Goal: Task Accomplishment & Management: Manage account settings

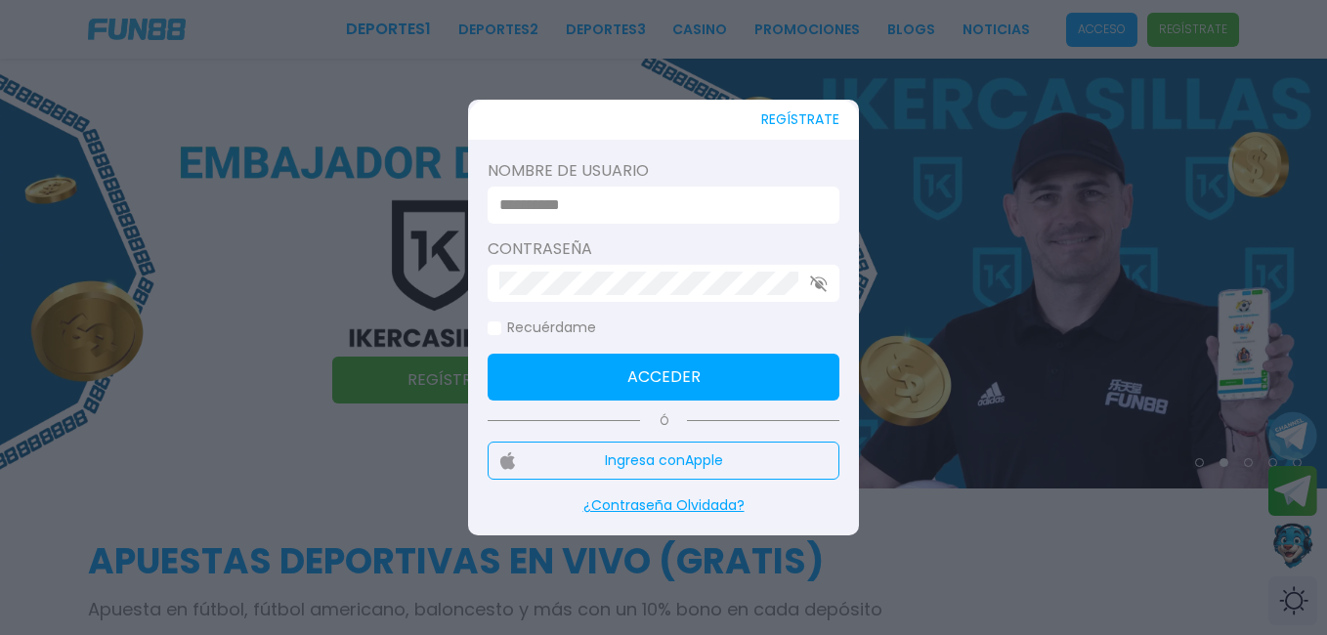
click at [659, 210] on input at bounding box center [657, 204] width 317 height 23
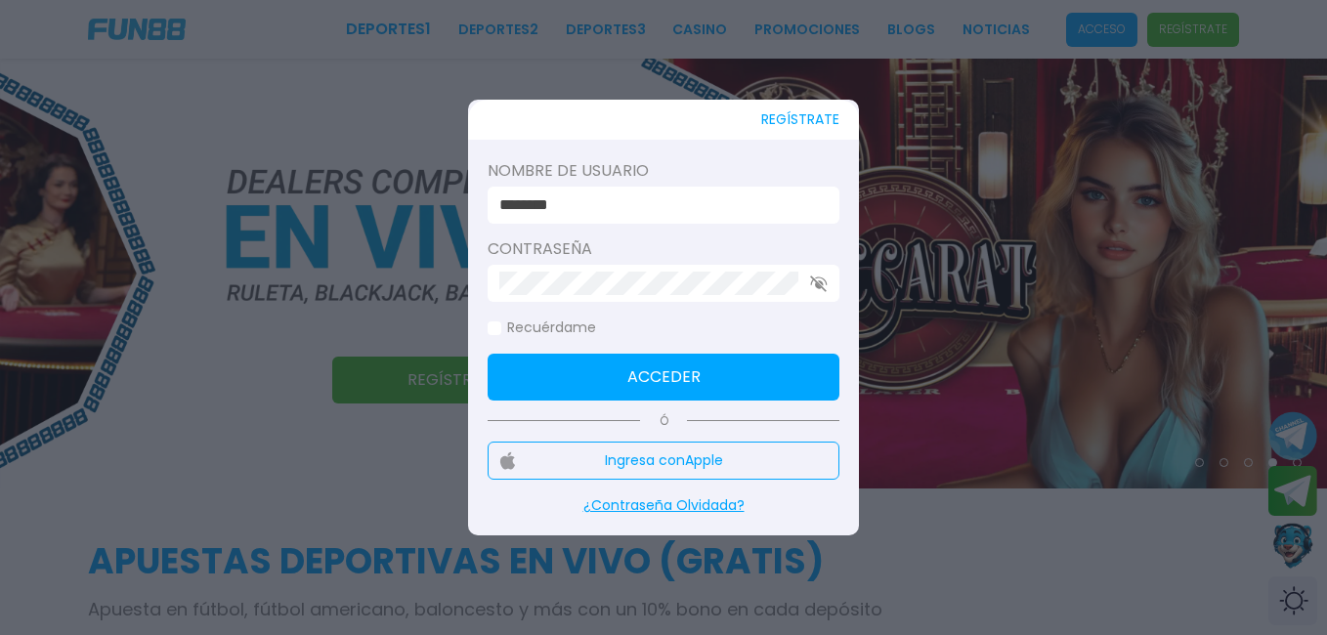
type input "********"
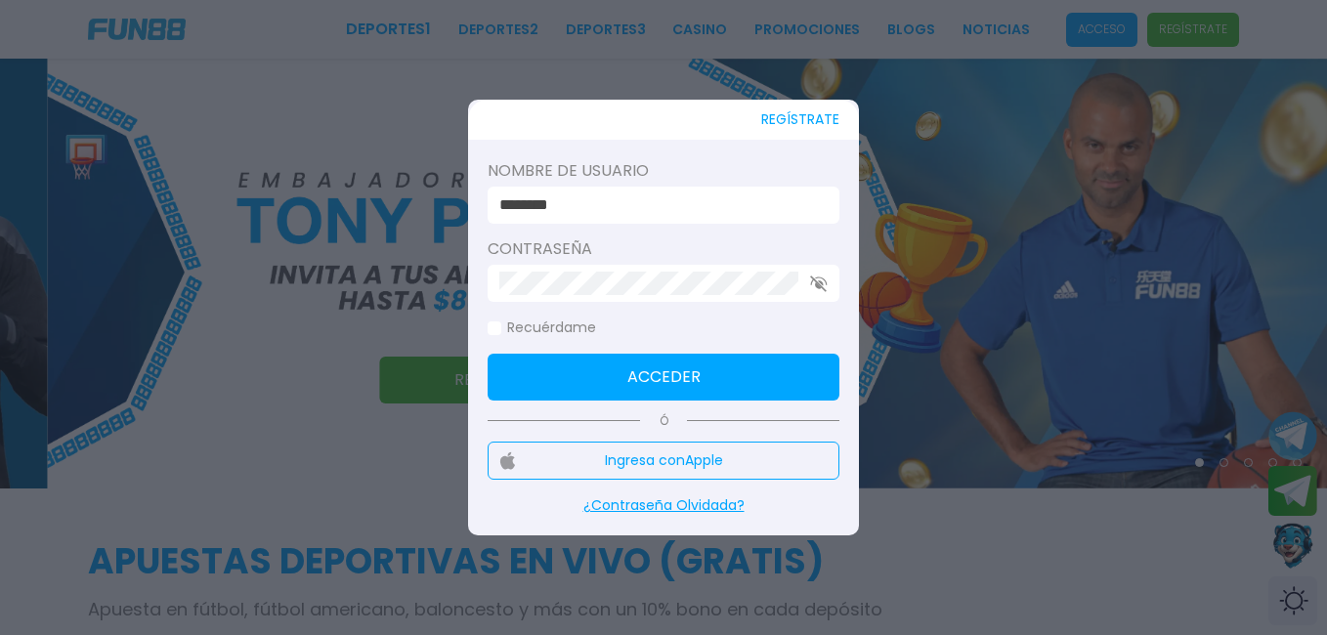
click at [732, 364] on button "Acceder" at bounding box center [663, 377] width 352 height 47
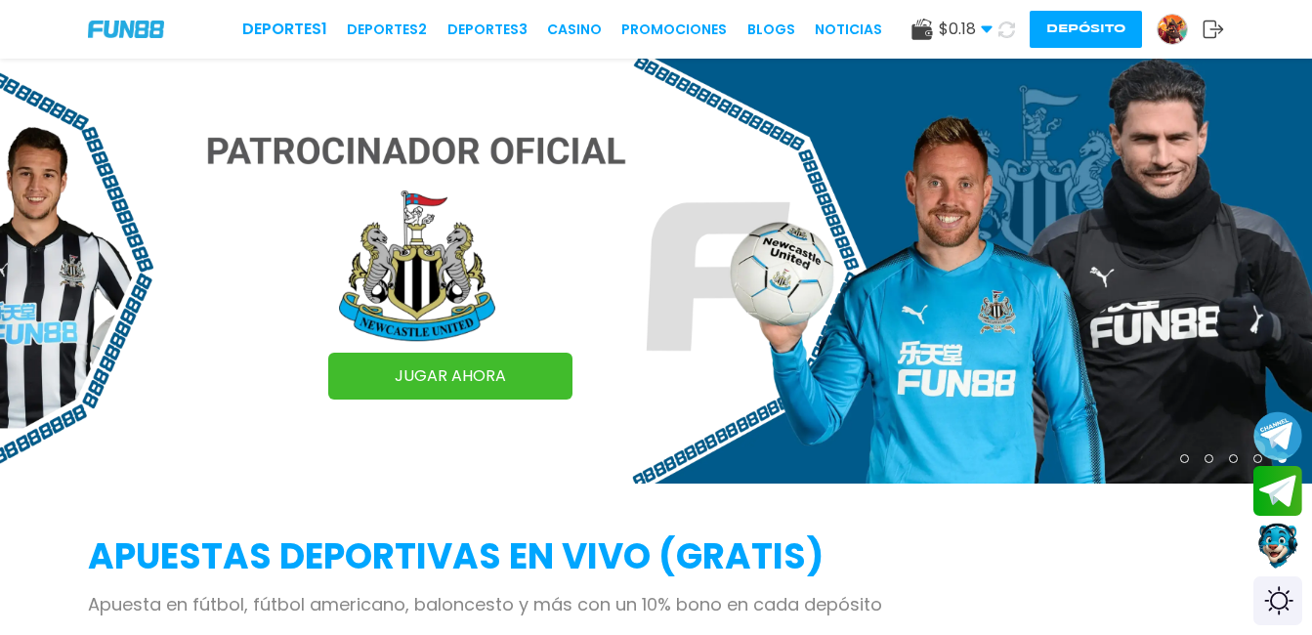
click at [1161, 24] on img at bounding box center [1172, 29] width 29 height 29
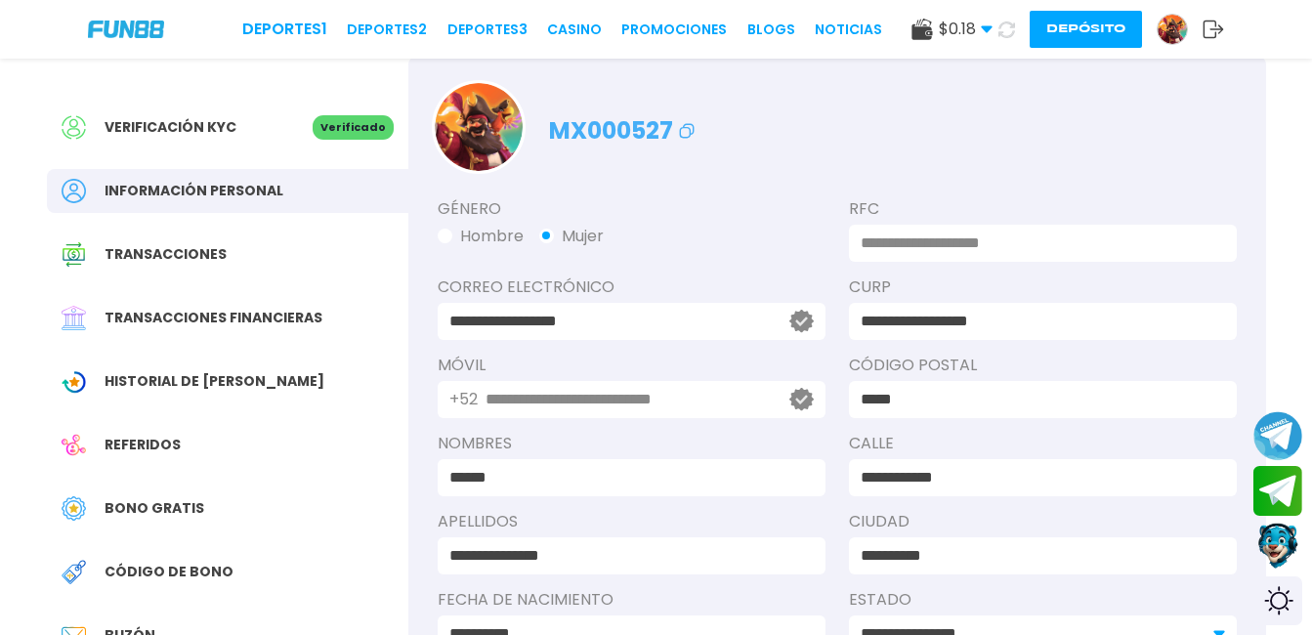
scroll to position [53, 0]
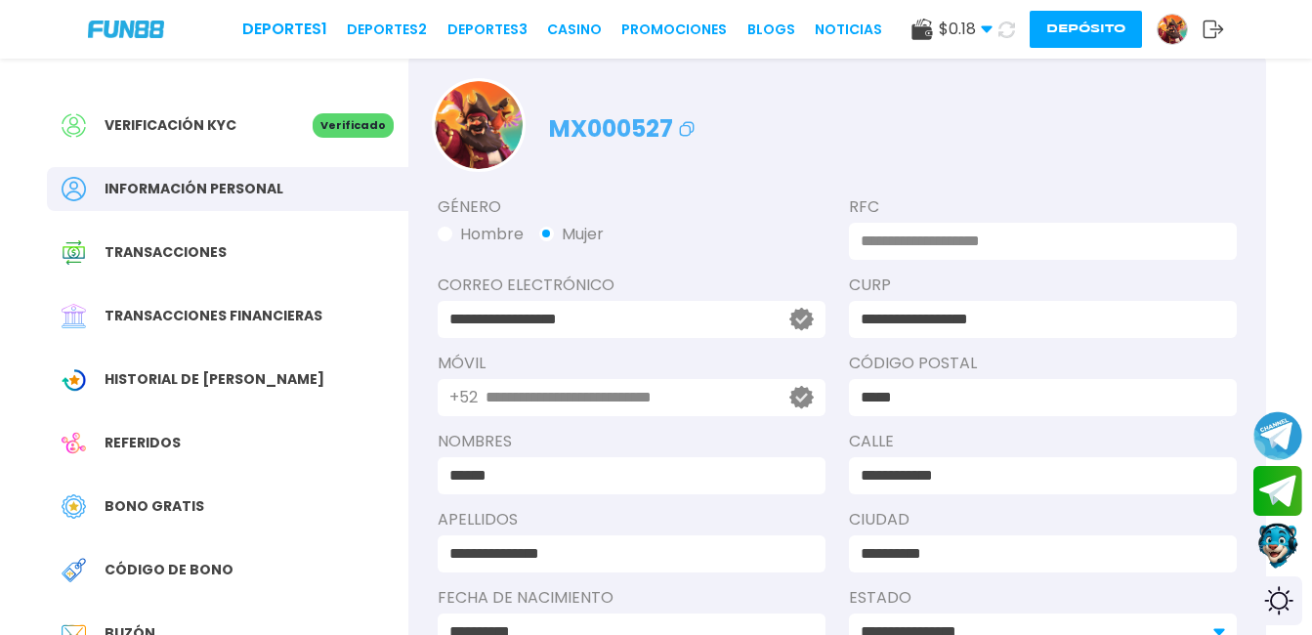
click at [100, 522] on div "Bono Gratis" at bounding box center [227, 507] width 361 height 44
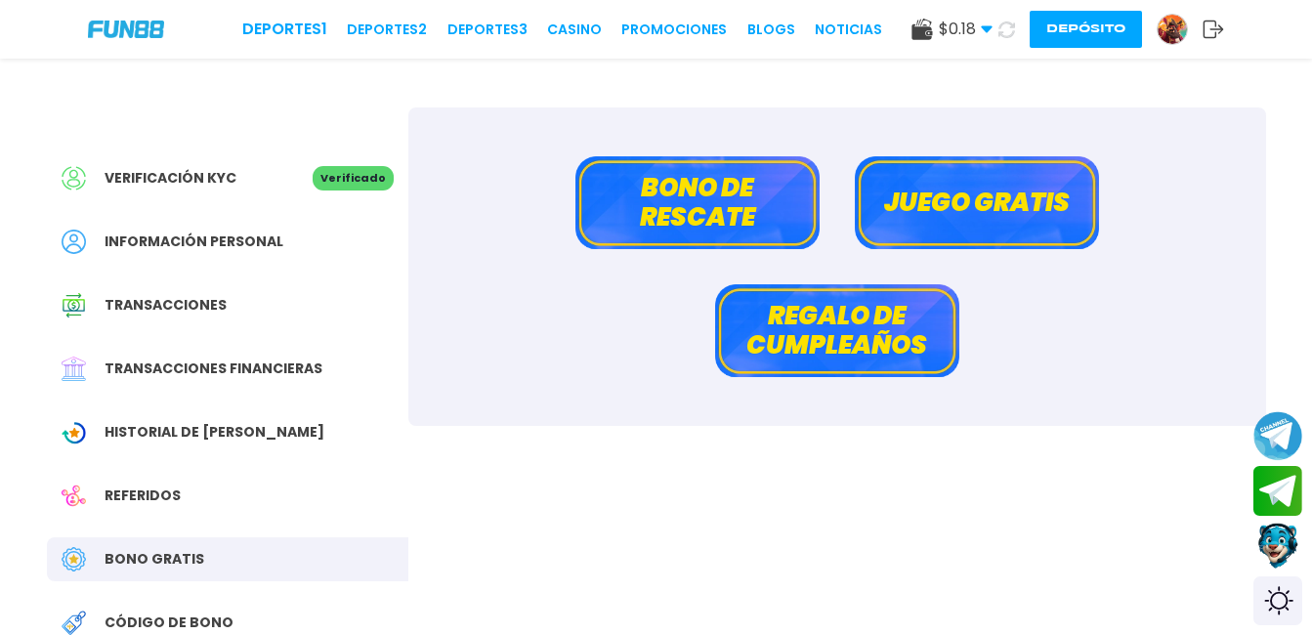
click at [772, 193] on button "Bono de rescate" at bounding box center [697, 202] width 244 height 93
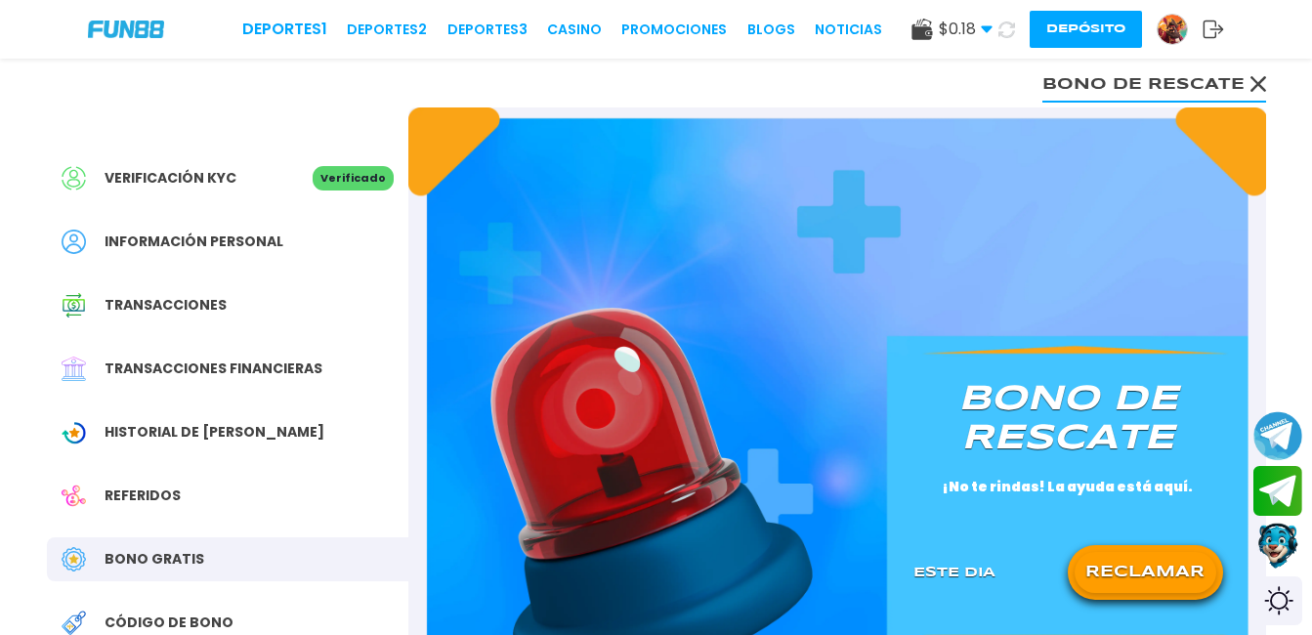
click at [1135, 572] on button "RECLAMAR" at bounding box center [1146, 572] width 142 height 41
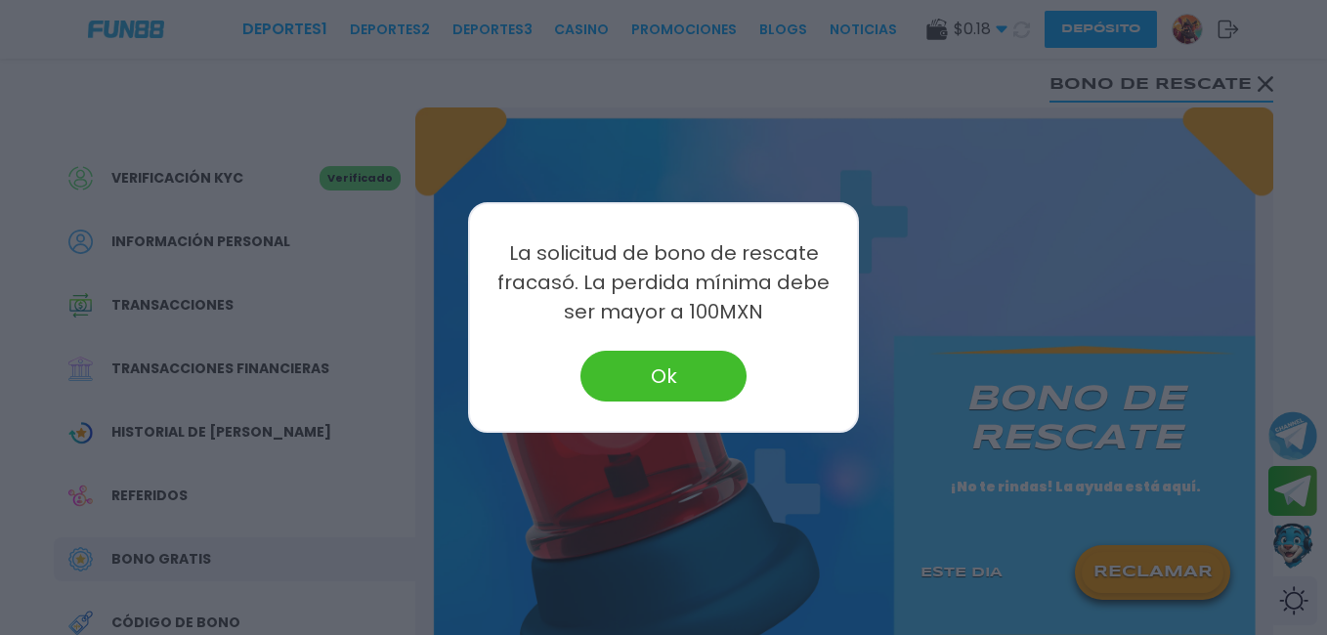
click at [702, 365] on button "Ok" at bounding box center [663, 376] width 166 height 51
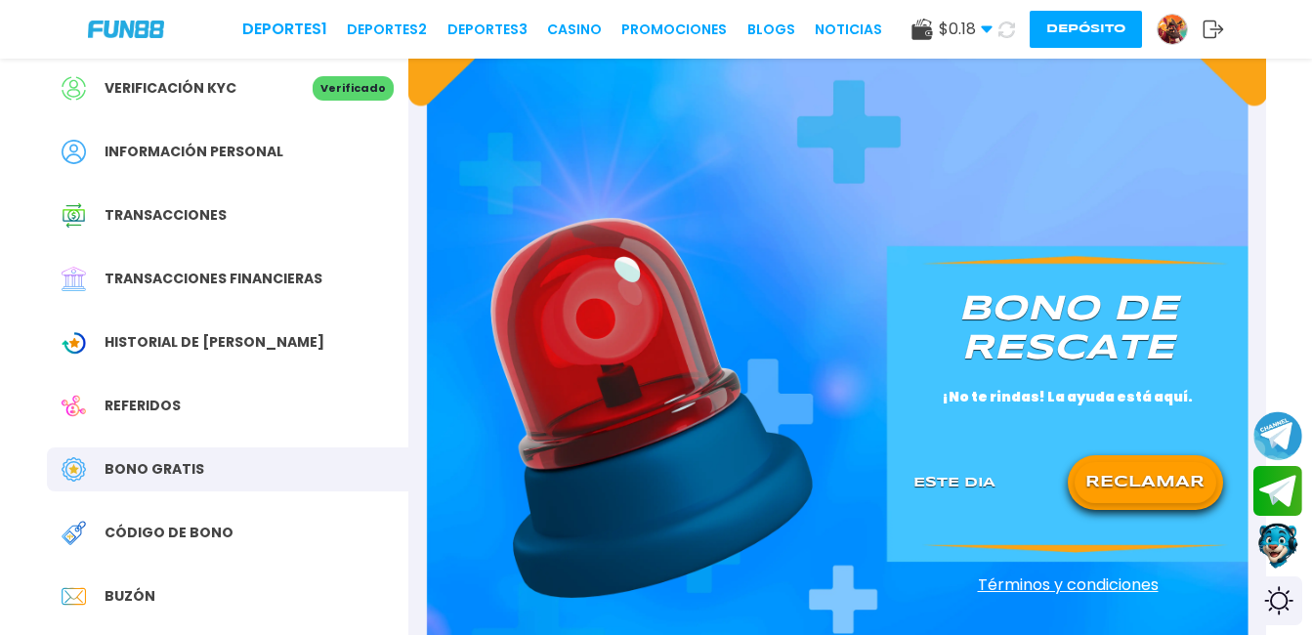
scroll to position [92, 0]
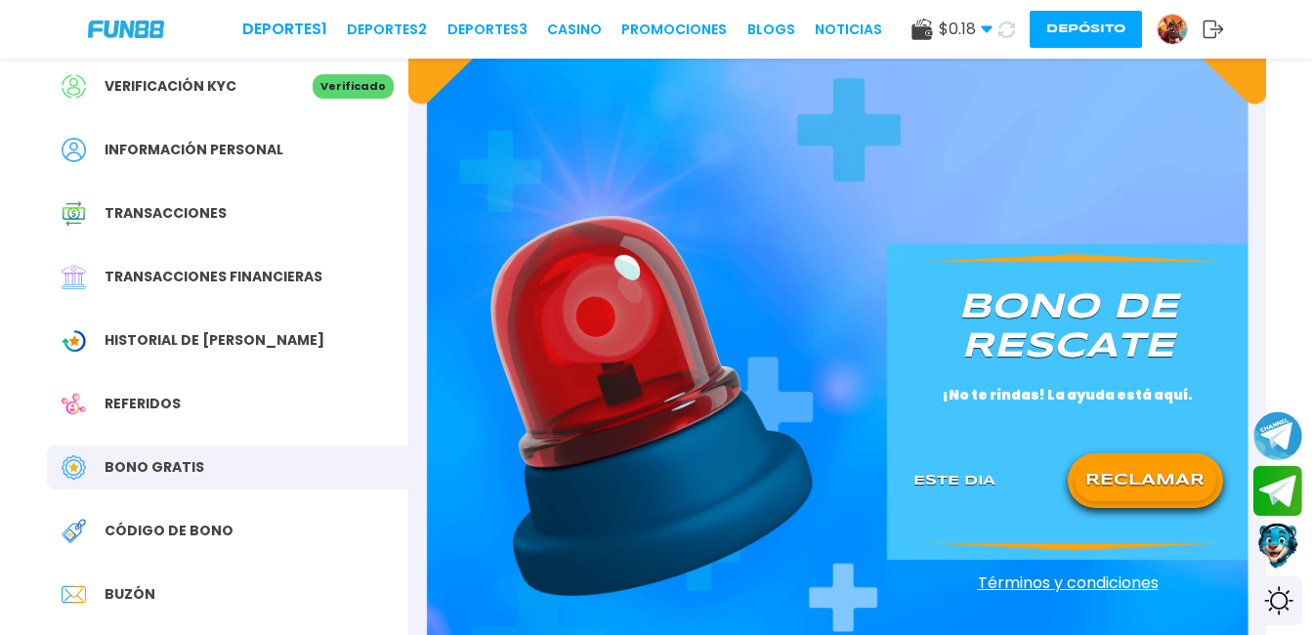
click at [92, 384] on div "Referidos" at bounding box center [227, 404] width 361 height 44
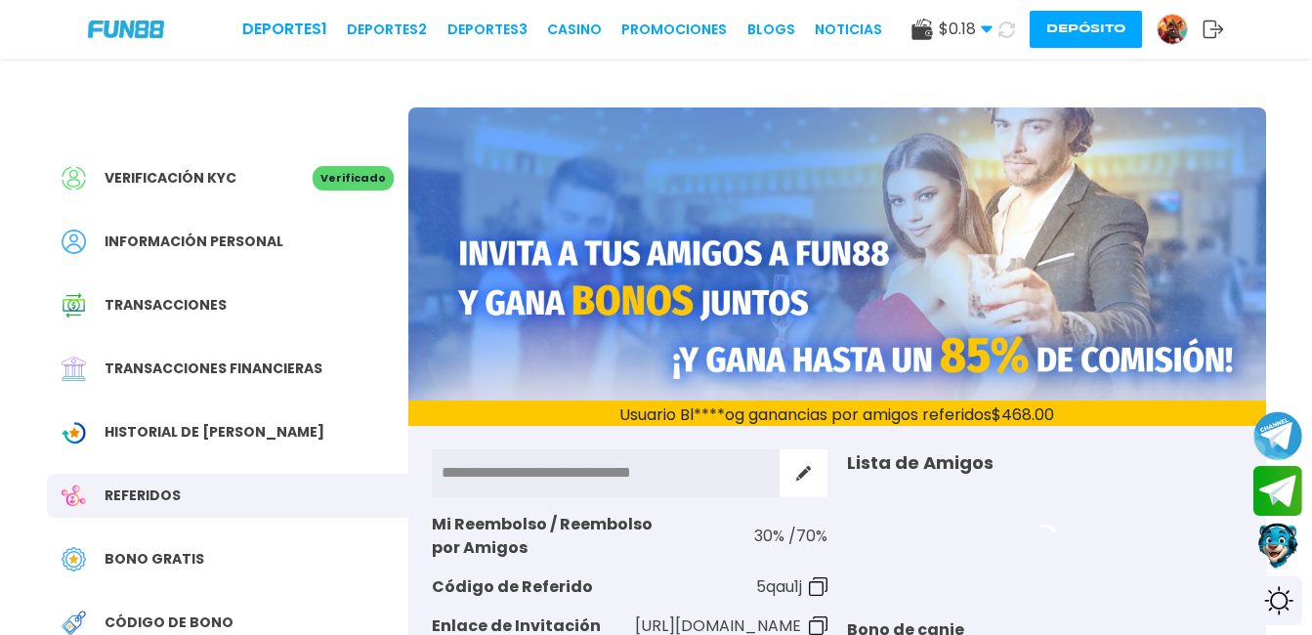
click at [106, 549] on span "Bono Gratis" at bounding box center [155, 559] width 100 height 21
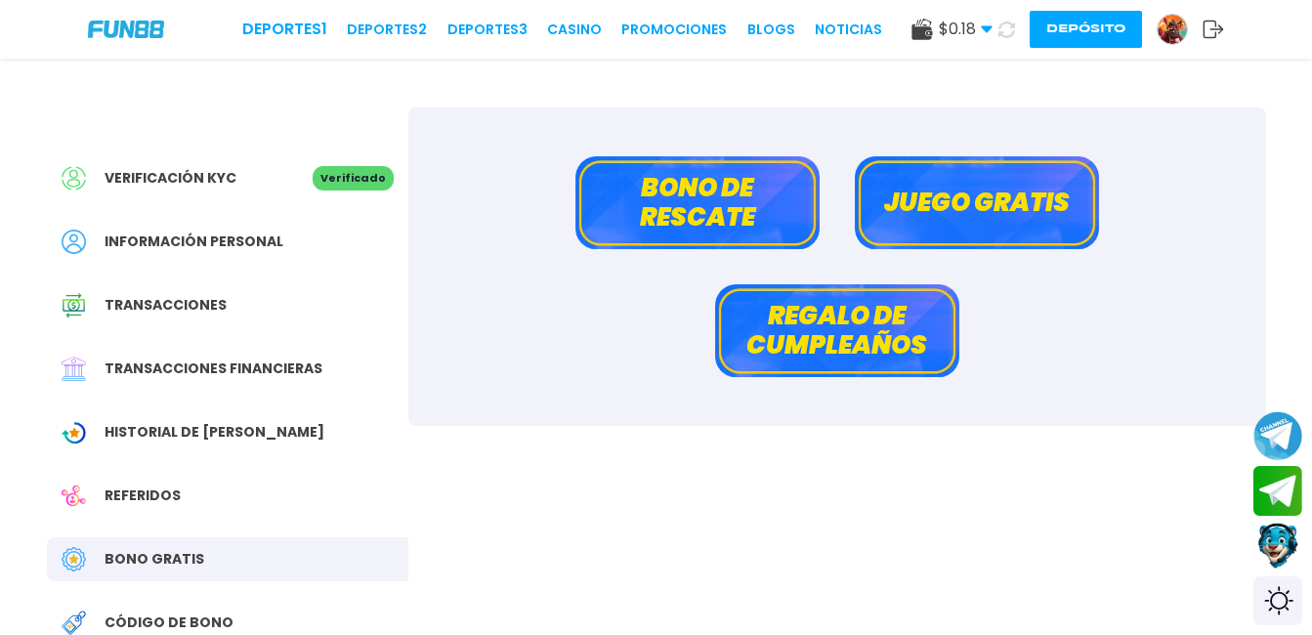
click at [1014, 210] on button "Juego gratis" at bounding box center [977, 202] width 244 height 93
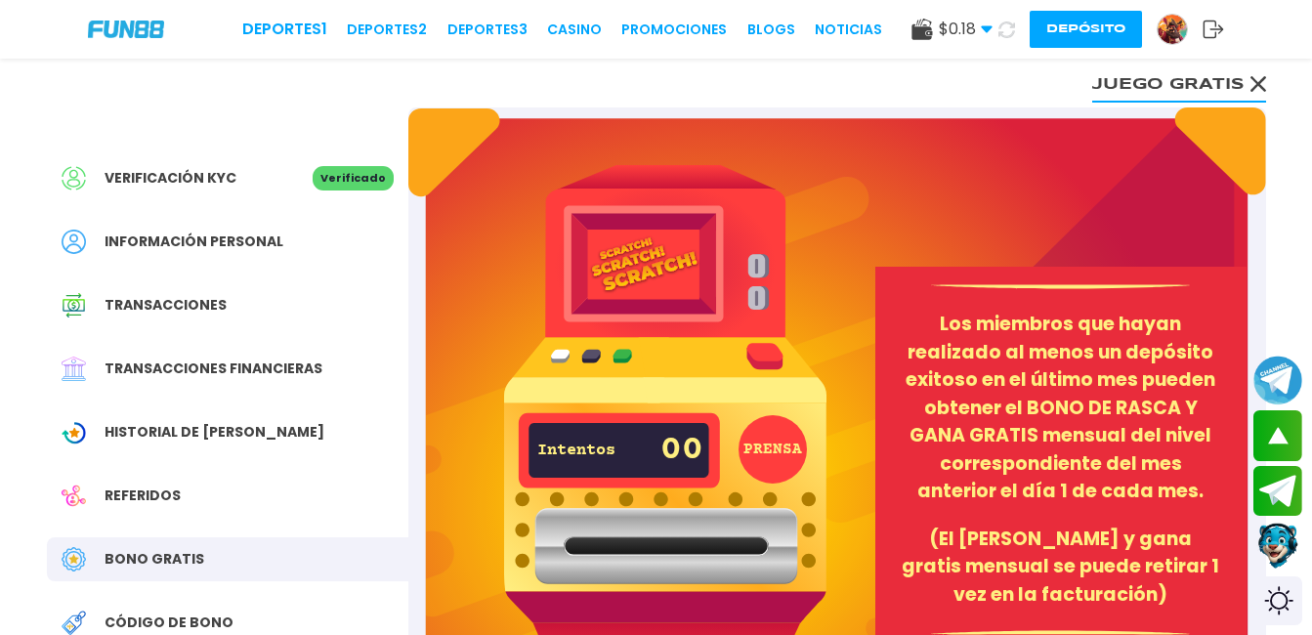
click at [745, 354] on img at bounding box center [665, 426] width 322 height 522
click at [770, 460] on button "PRENSA" at bounding box center [773, 449] width 68 height 68
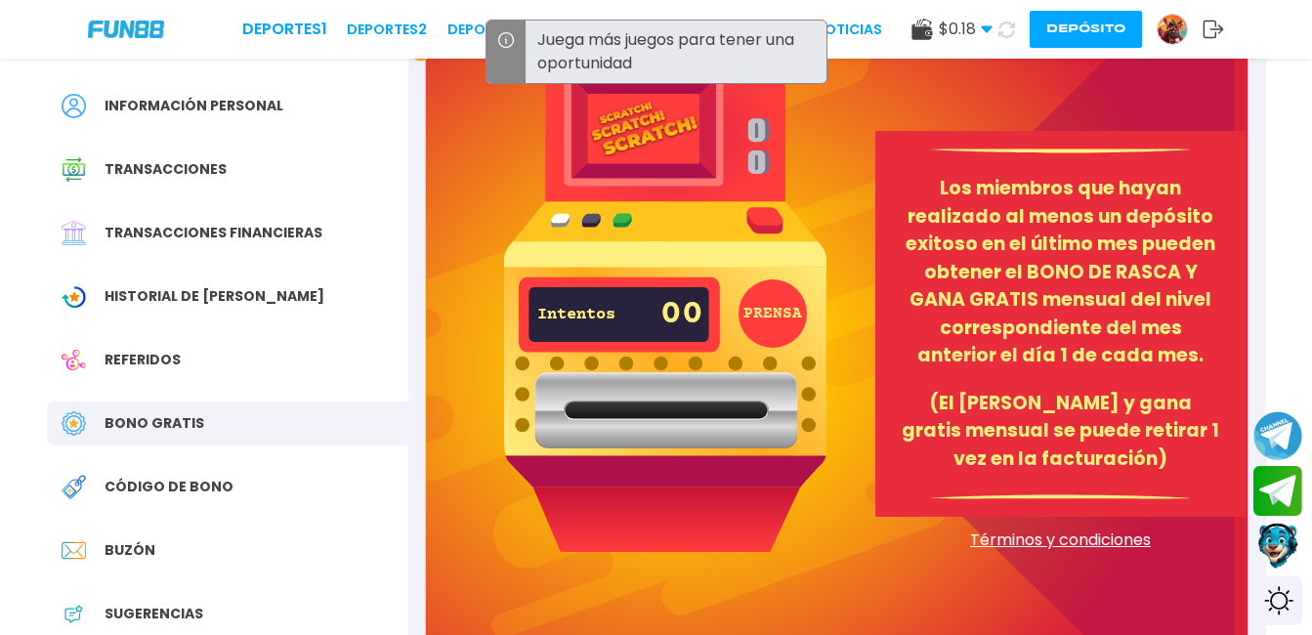
scroll to position [137, 0]
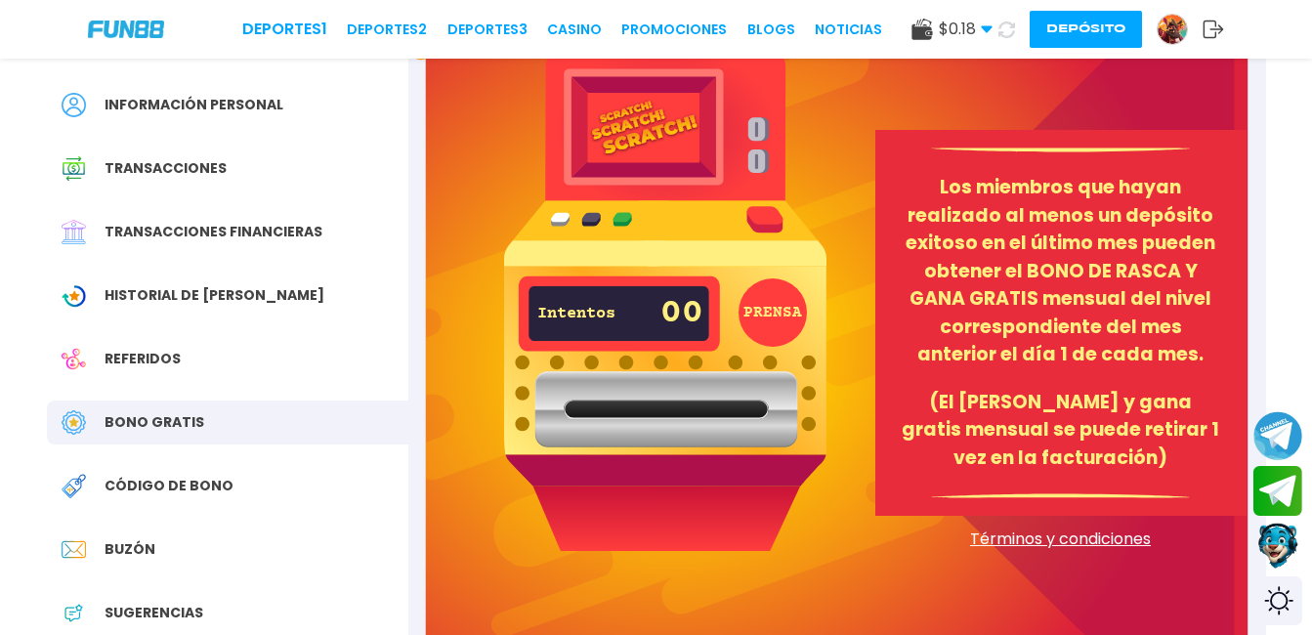
click at [95, 567] on div "Buzón" at bounding box center [227, 550] width 361 height 44
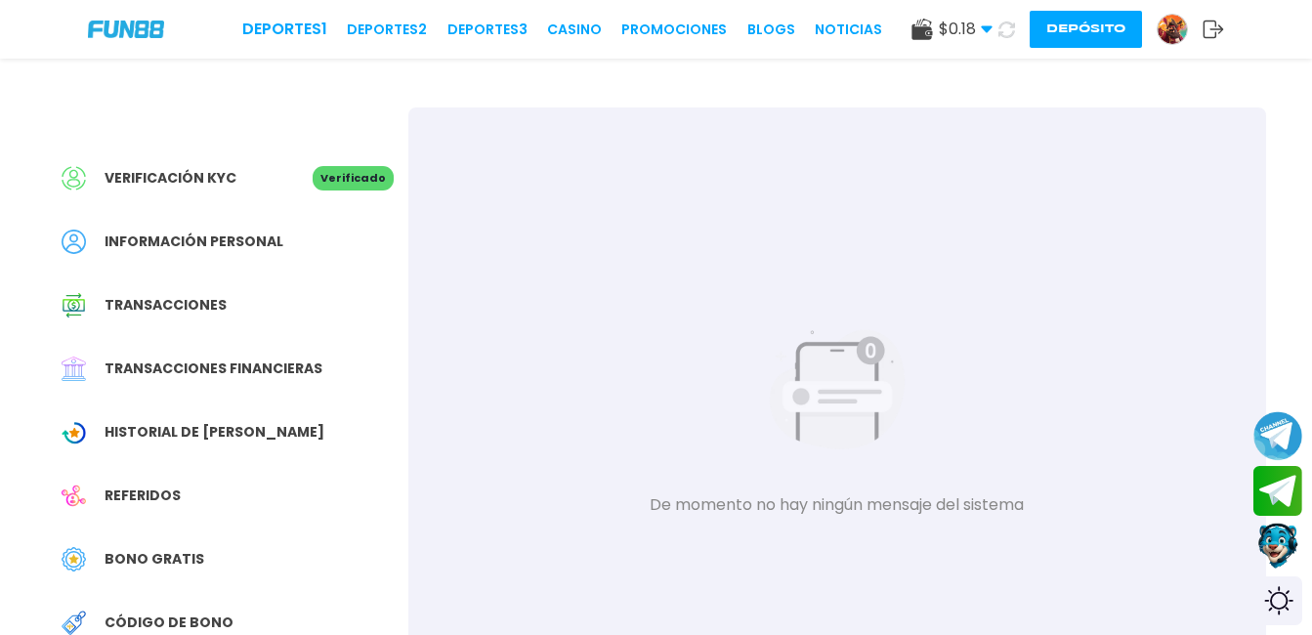
click at [950, 21] on span "$ 0.18" at bounding box center [966, 29] width 54 height 23
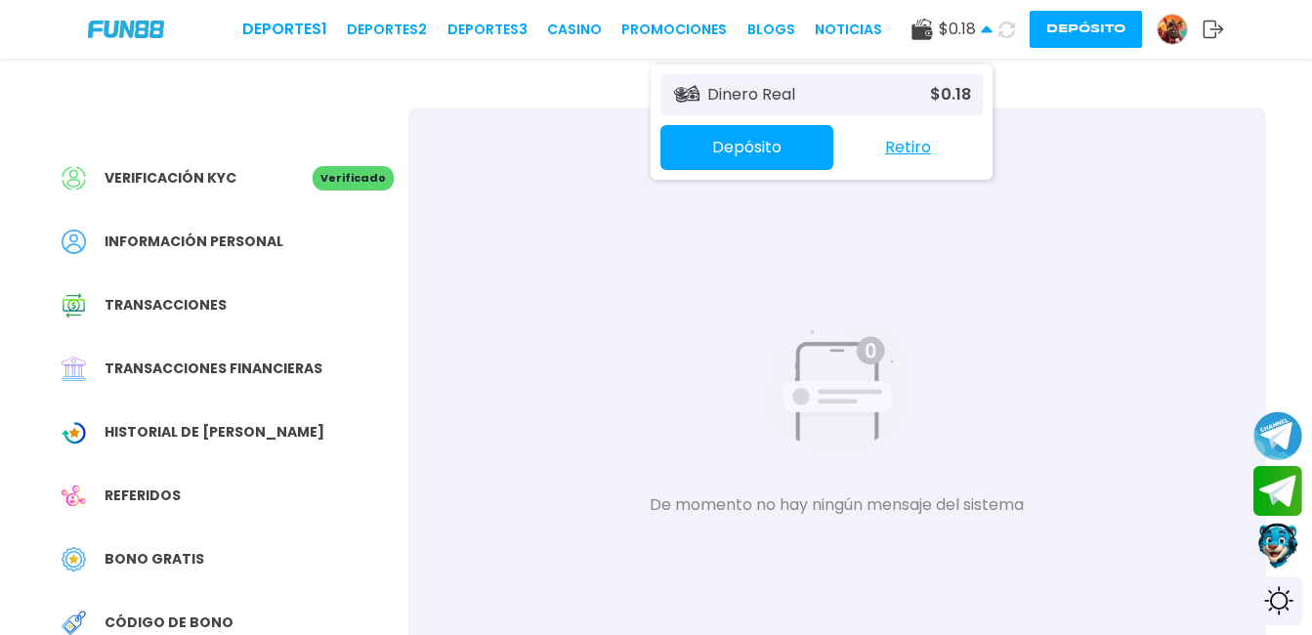
click at [877, 89] on div "Dinero Real $ 0.18" at bounding box center [821, 94] width 322 height 41
click at [687, 30] on link "Promociones" at bounding box center [674, 30] width 106 height 21
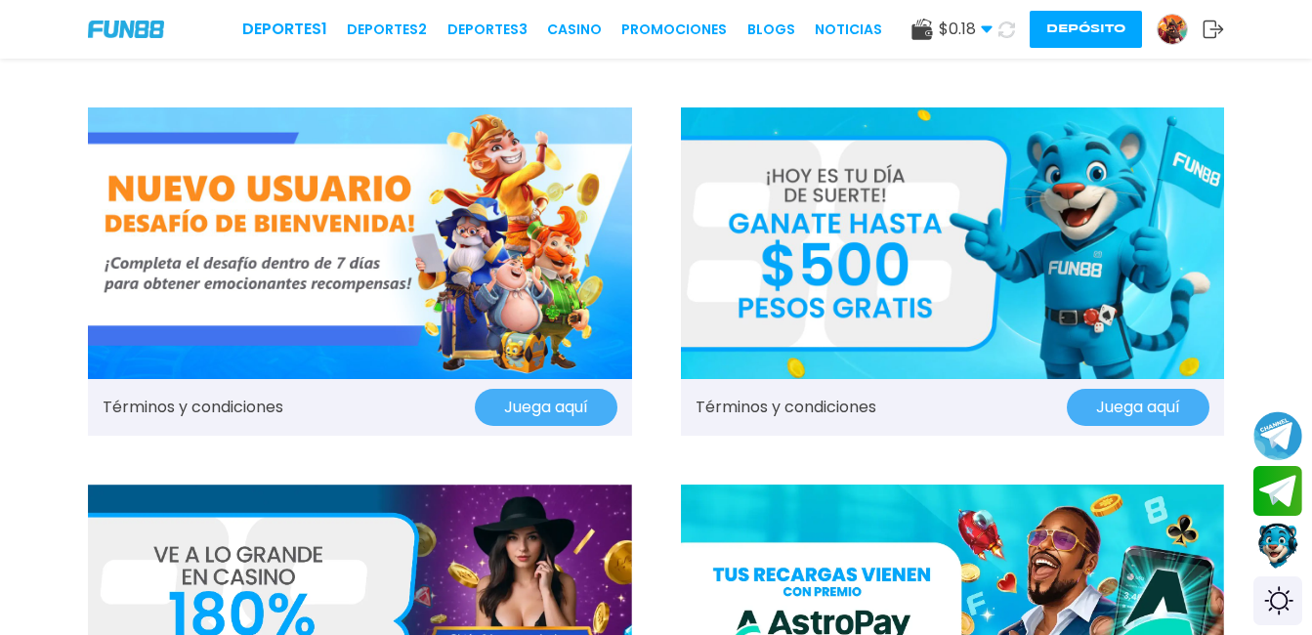
click at [189, 232] on img at bounding box center [360, 243] width 544 height 272
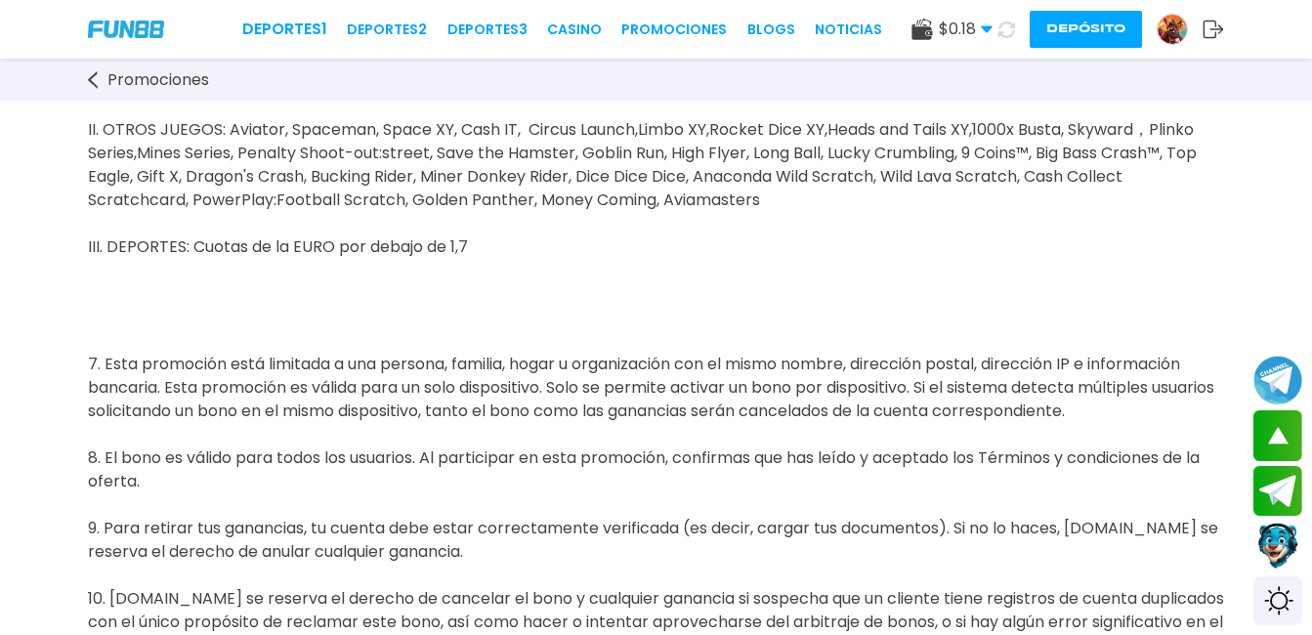
scroll to position [1633, 0]
click at [1011, 39] on button at bounding box center [1006, 30] width 28 height 28
click at [972, 22] on span "$ 0.18" at bounding box center [966, 29] width 54 height 23
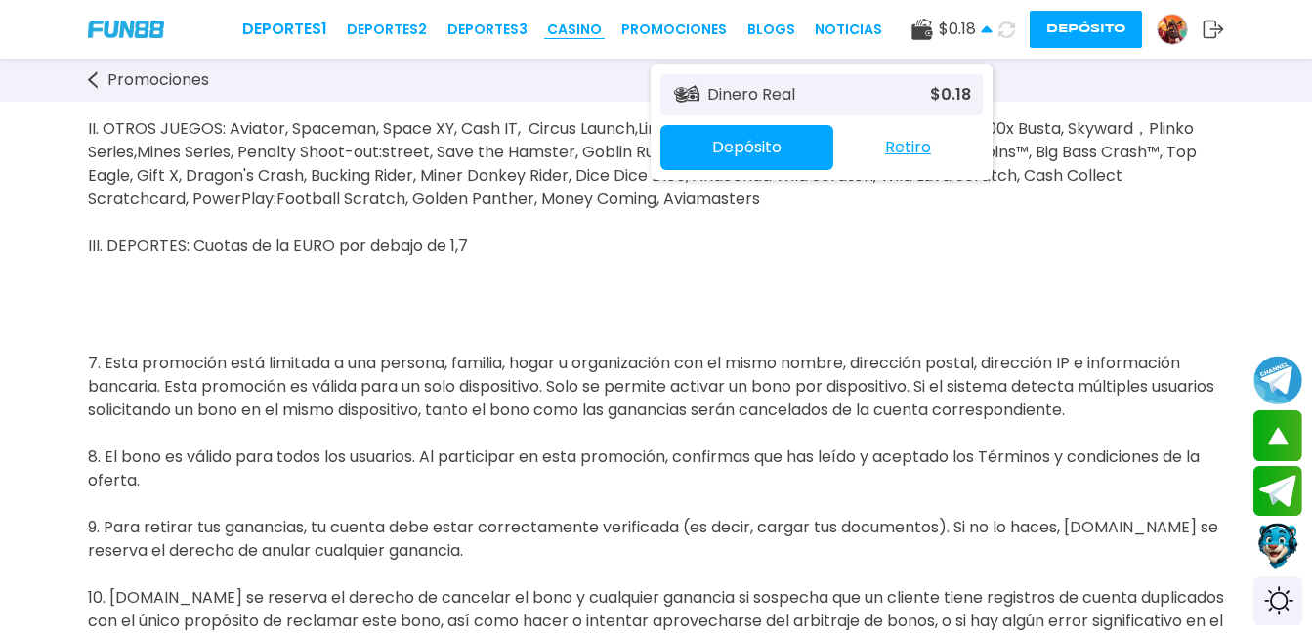
click at [584, 23] on link "CASINO" at bounding box center [574, 30] width 55 height 21
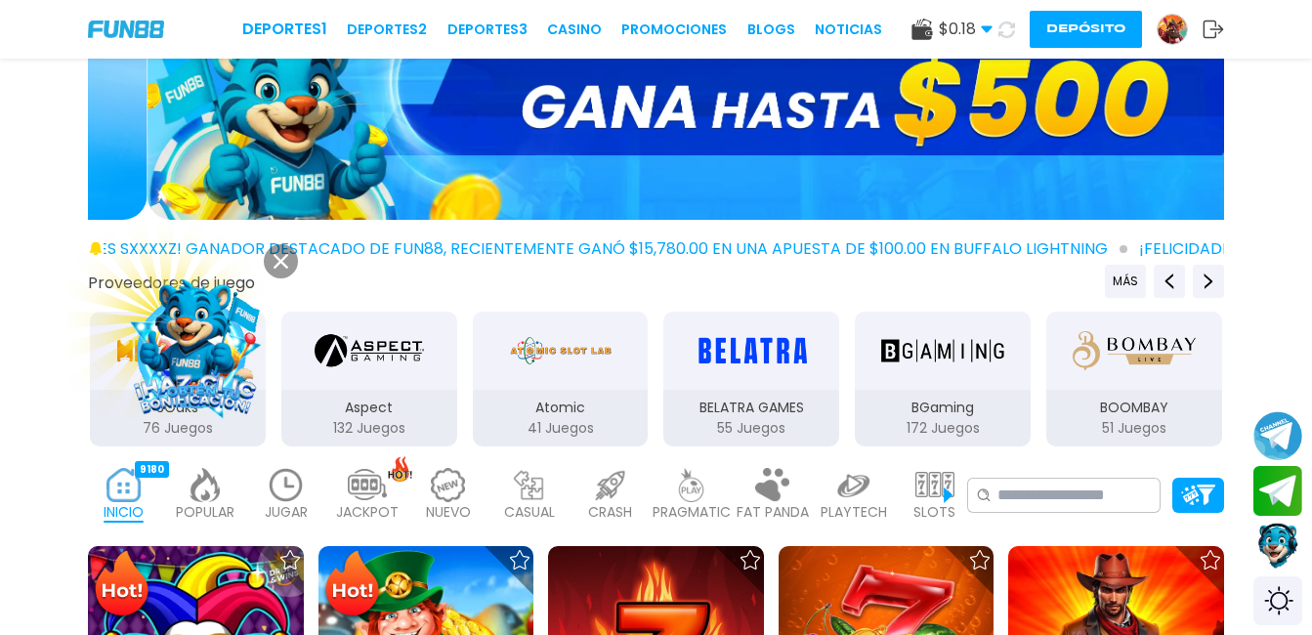
scroll to position [119, 0]
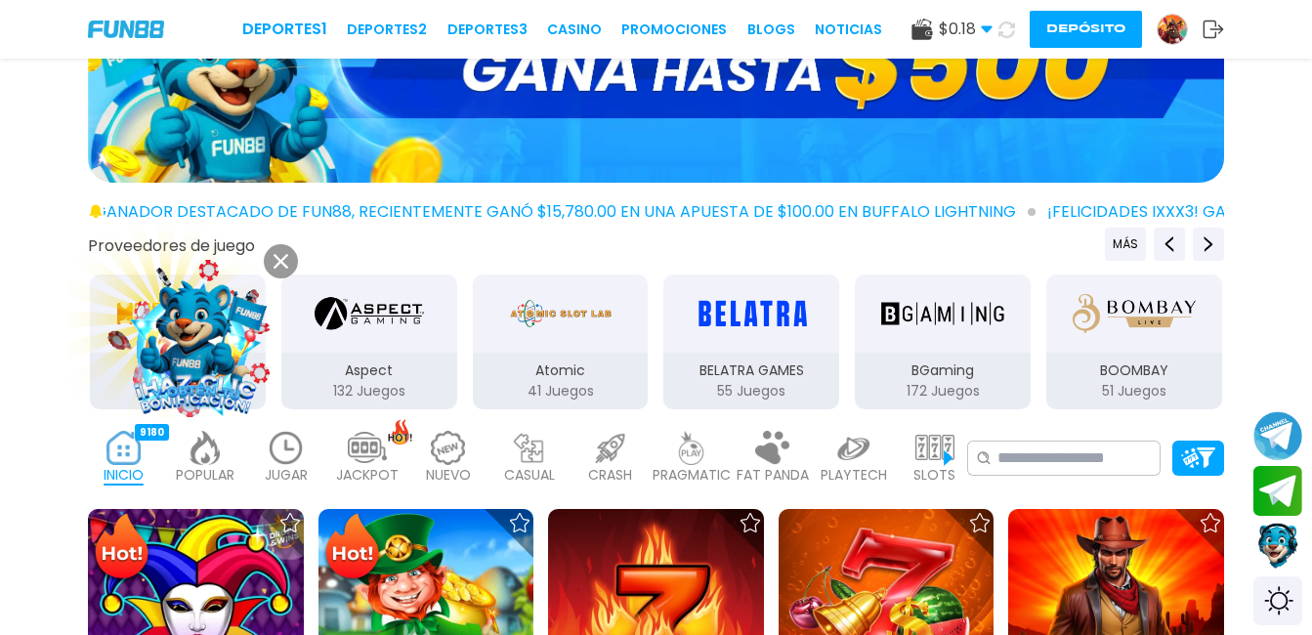
click at [213, 334] on img at bounding box center [195, 342] width 176 height 176
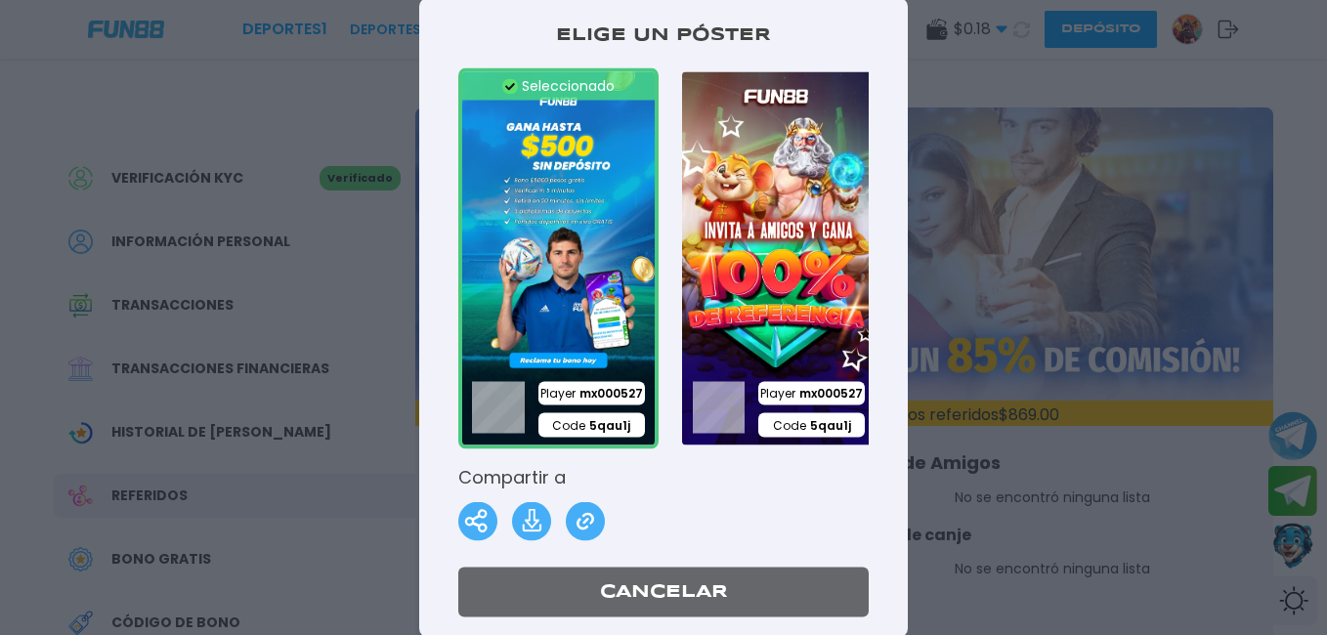
click at [777, 287] on img at bounding box center [778, 258] width 200 height 381
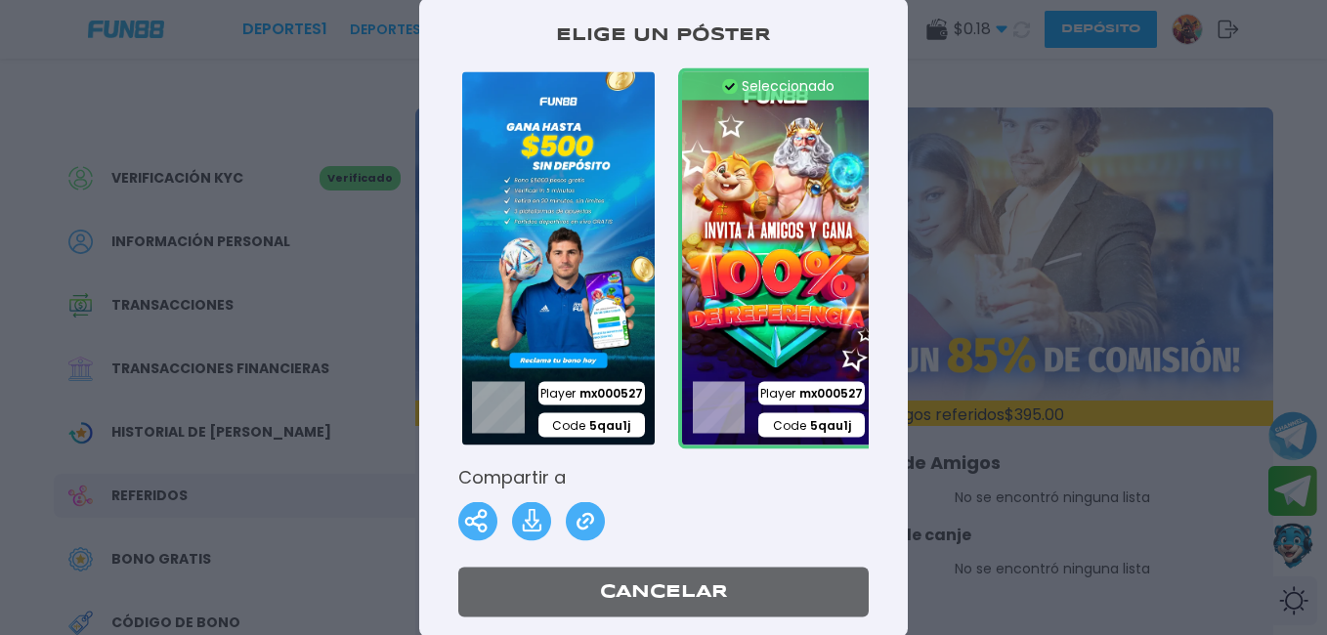
click at [809, 256] on img at bounding box center [778, 258] width 200 height 381
click at [527, 519] on img at bounding box center [531, 521] width 39 height 39
click at [711, 599] on button "Cancelar" at bounding box center [663, 593] width 410 height 50
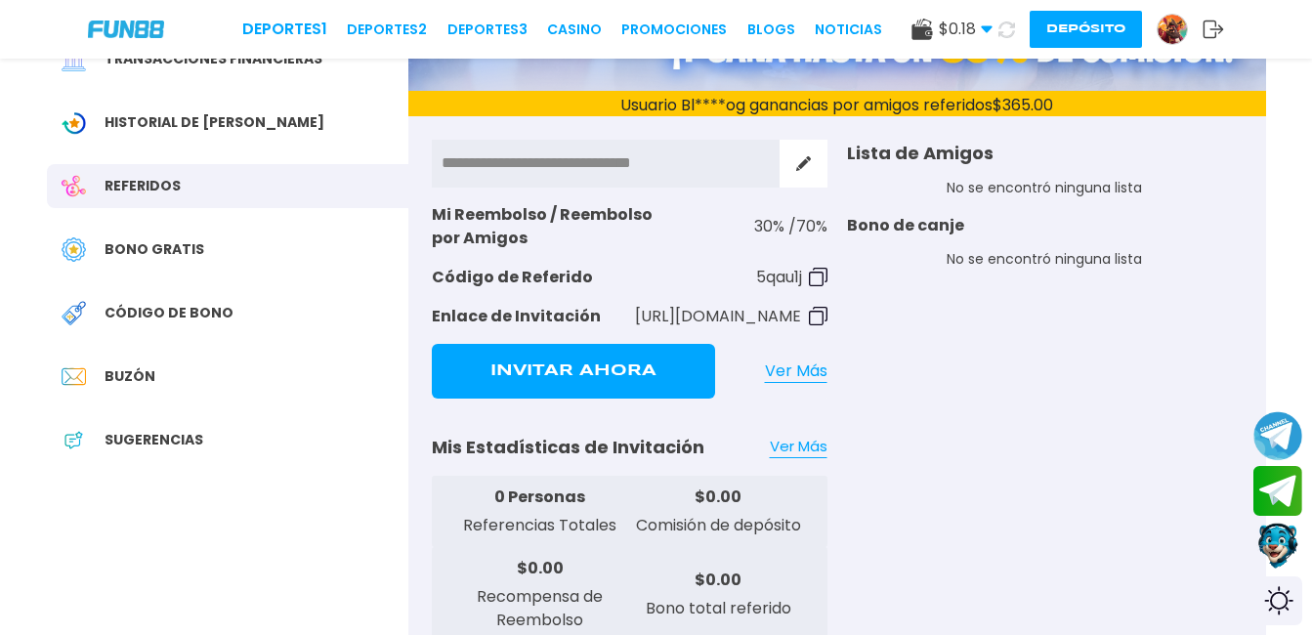
scroll to position [313, 0]
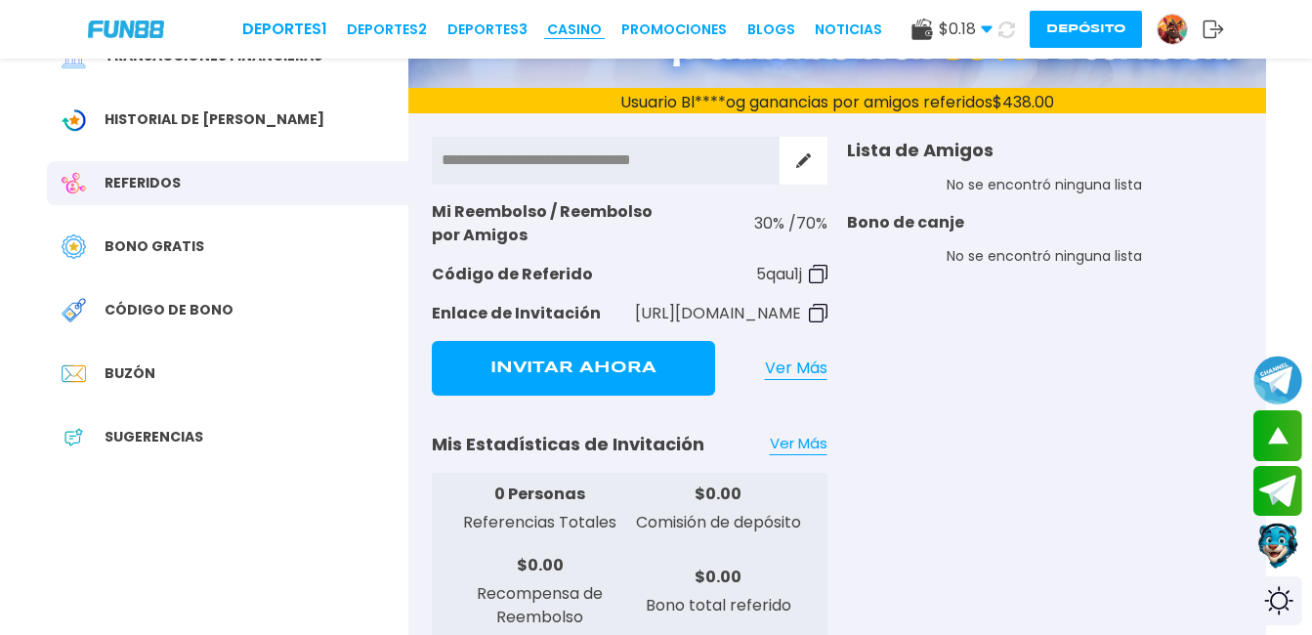
click at [579, 37] on link "CASINO" at bounding box center [574, 30] width 55 height 21
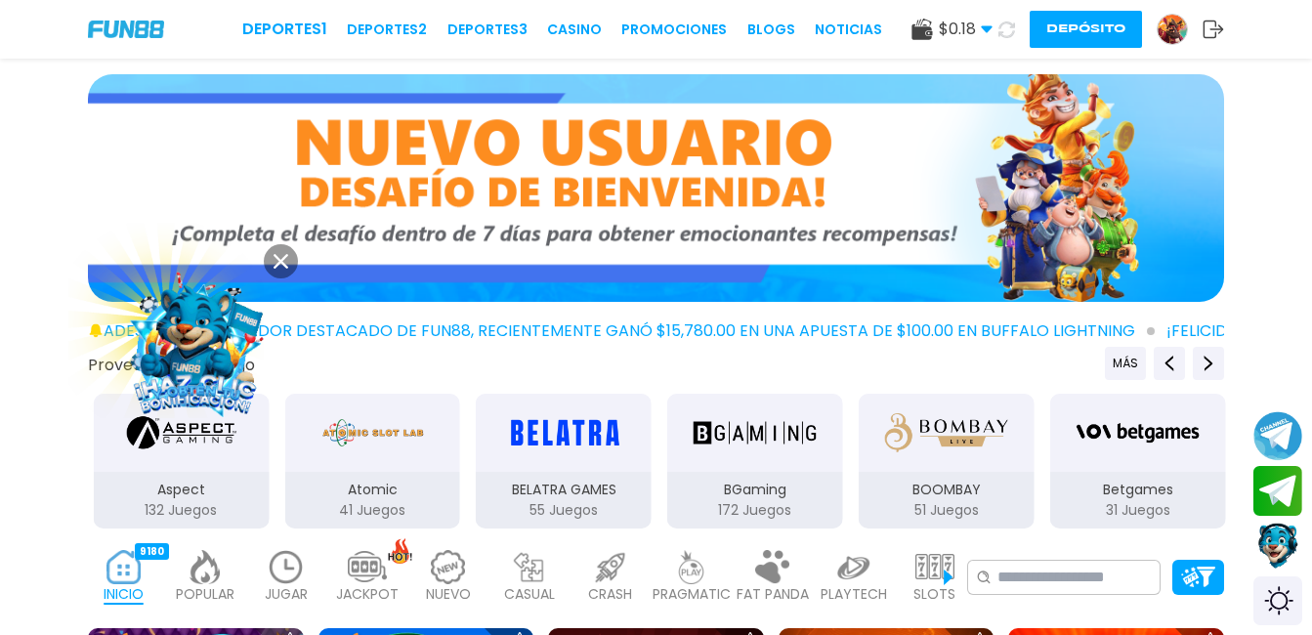
click at [201, 332] on img at bounding box center [195, 341] width 179 height 179
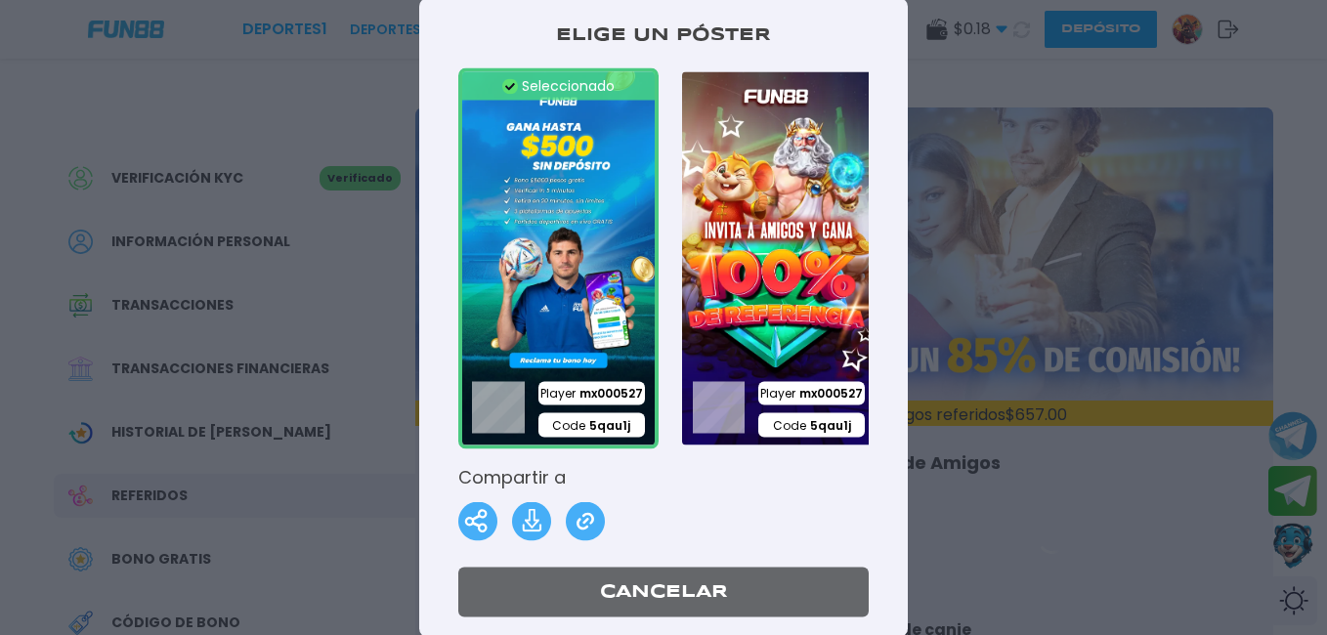
click at [1041, 170] on div at bounding box center [663, 317] width 1327 height 635
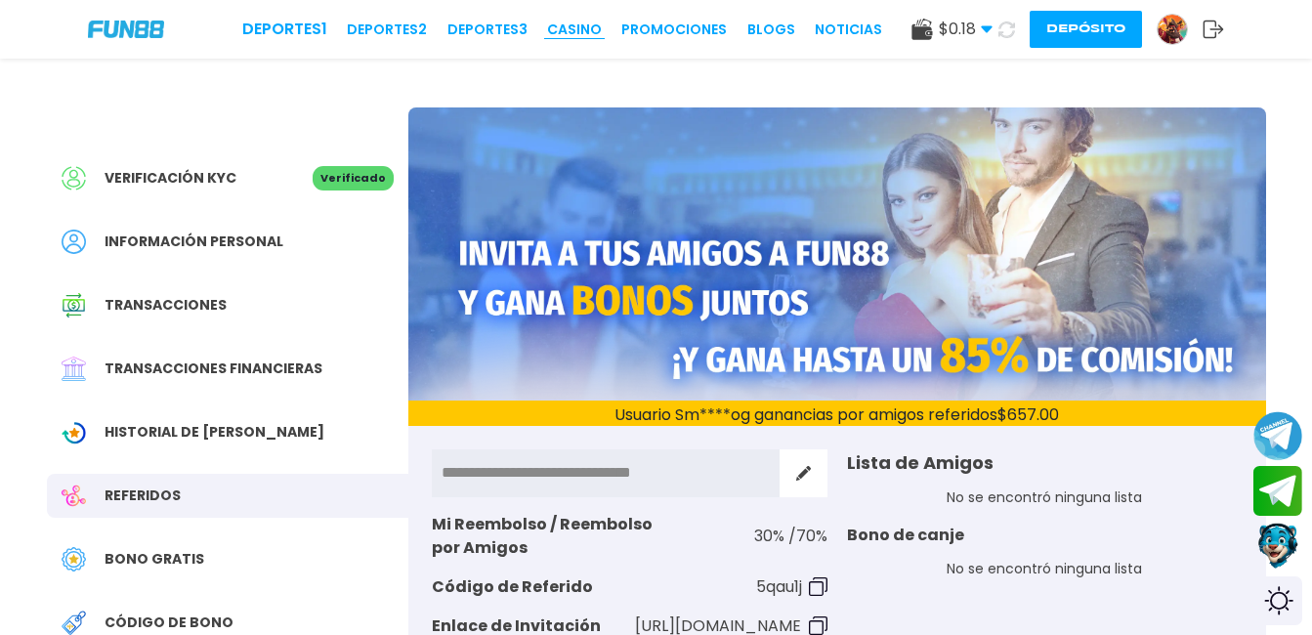
click at [595, 20] on link "CASINO" at bounding box center [574, 30] width 55 height 21
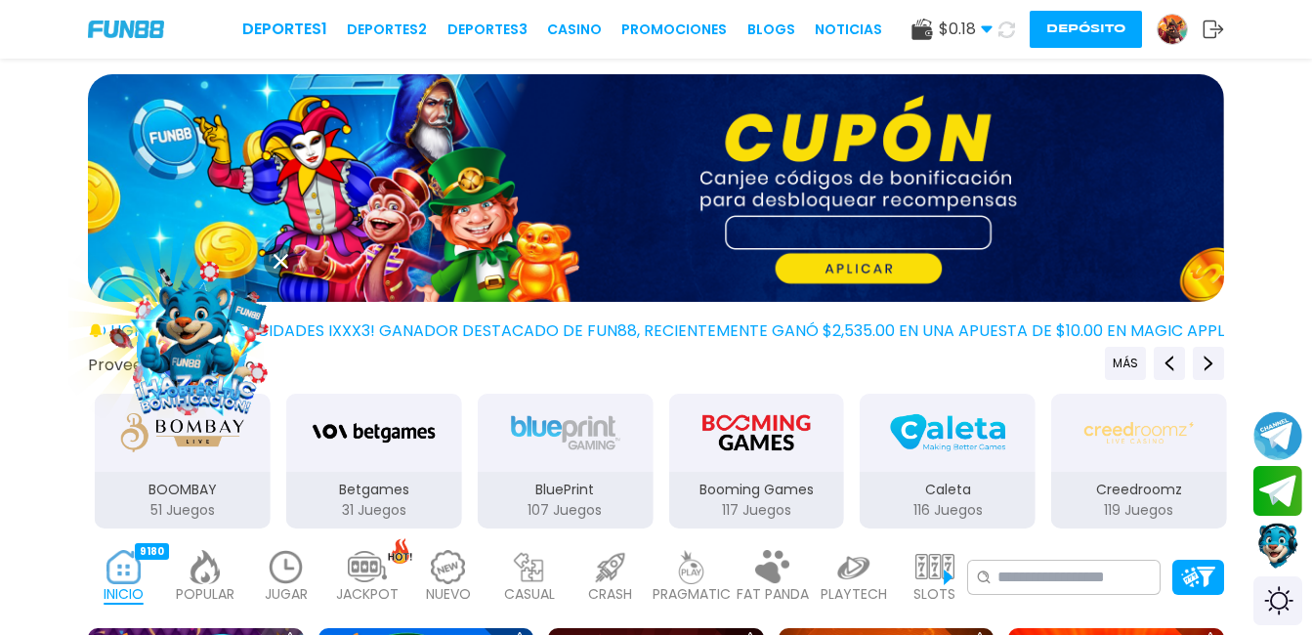
click at [889, 266] on img at bounding box center [656, 188] width 1136 height 228
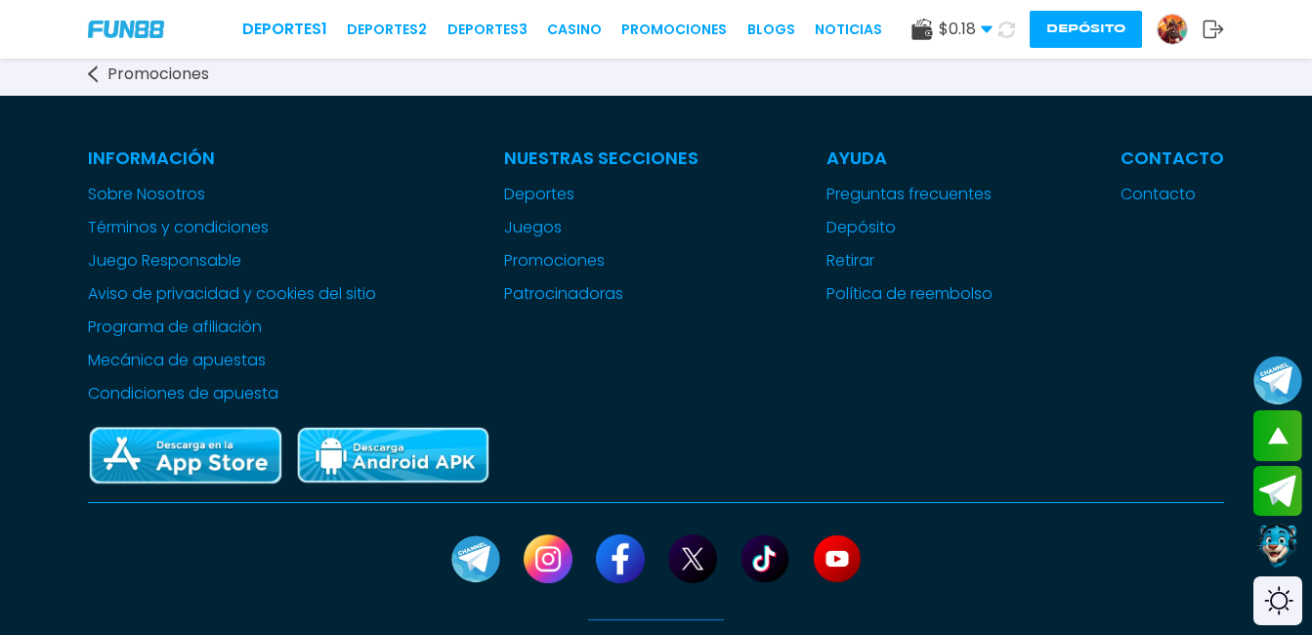
scroll to position [2069, 0]
